Goal: Check status

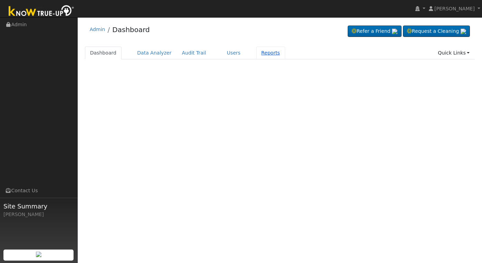
click at [256, 57] on link "Reports" at bounding box center [270, 53] width 29 height 13
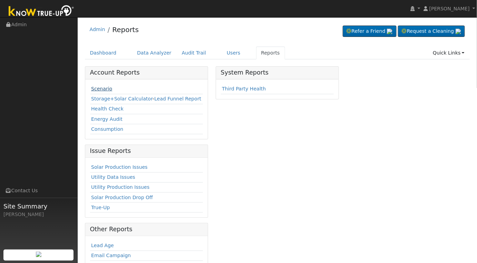
click at [102, 89] on link "Scenario" at bounding box center [101, 89] width 21 height 6
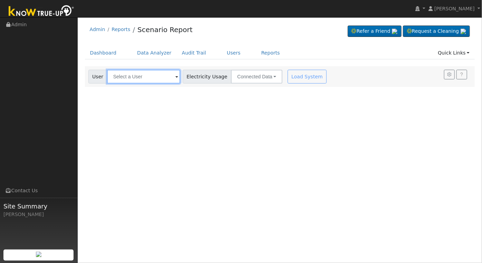
click at [134, 78] on input "text" at bounding box center [143, 77] width 73 height 14
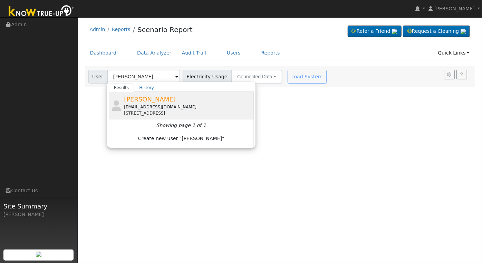
click at [198, 107] on div "[EMAIL_ADDRESS][DOMAIN_NAME]" at bounding box center [188, 107] width 128 height 6
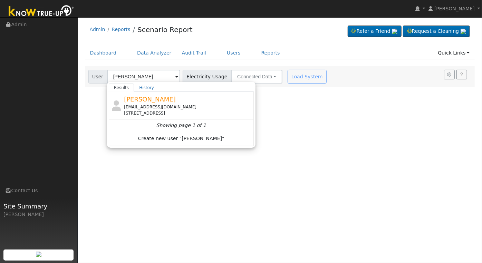
type input "[PERSON_NAME]"
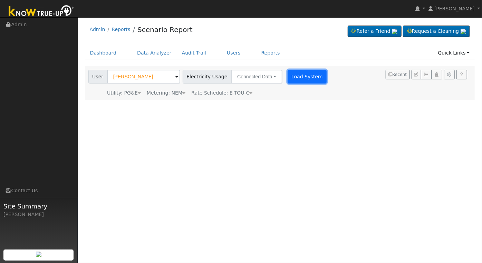
click at [292, 74] on button "Load System" at bounding box center [307, 77] width 39 height 14
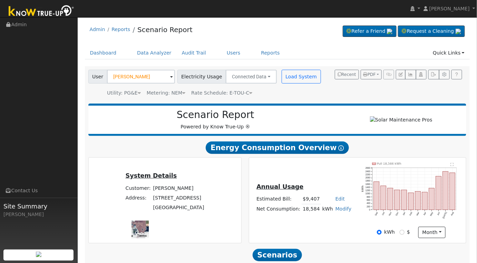
scroll to position [99, 0]
